Goal: Information Seeking & Learning: Learn about a topic

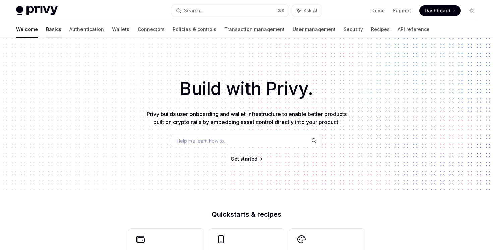
click at [46, 34] on link "Basics" at bounding box center [53, 29] width 15 height 16
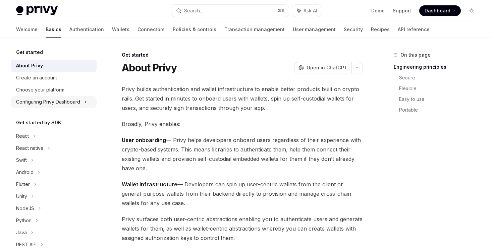
scroll to position [9, 0]
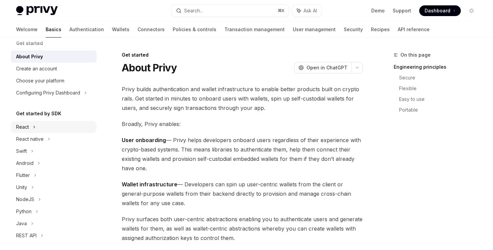
click at [39, 126] on div "React" at bounding box center [54, 127] width 86 height 12
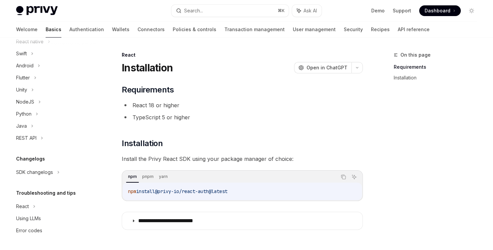
scroll to position [6, 0]
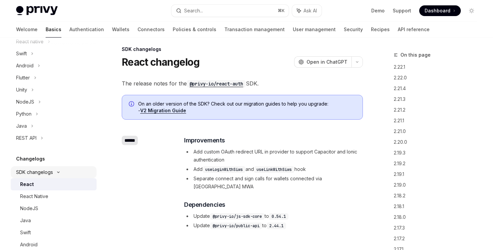
type textarea "*"
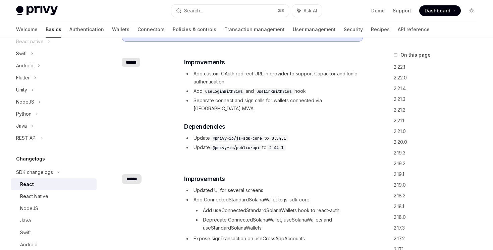
scroll to position [144, 0]
